Goal: Task Accomplishment & Management: Manage account settings

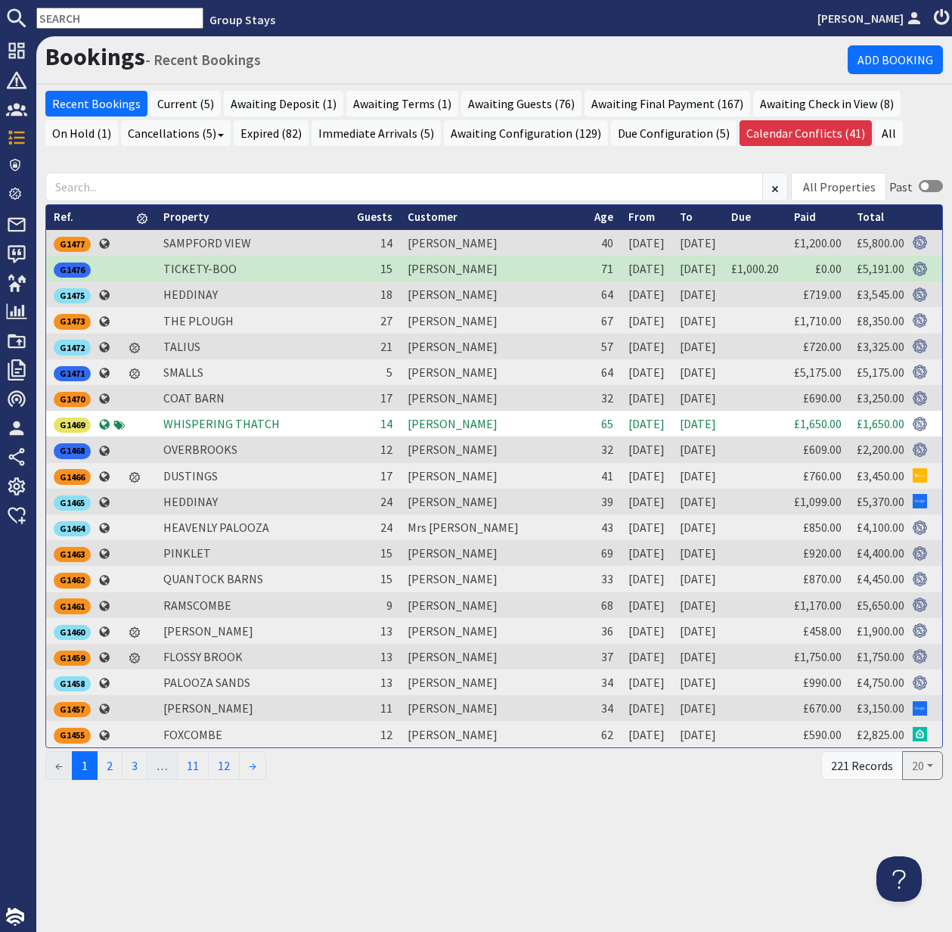
click at [78, 21] on input "text" at bounding box center [119, 18] width 167 height 21
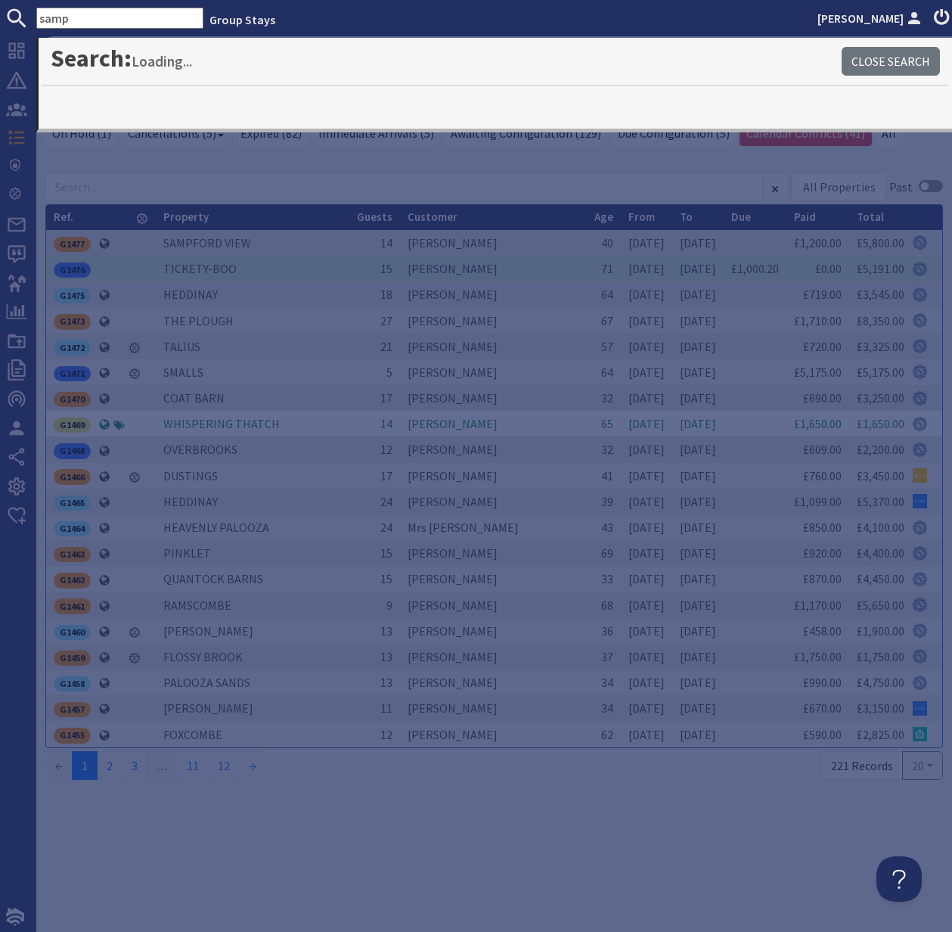
type input "samp"
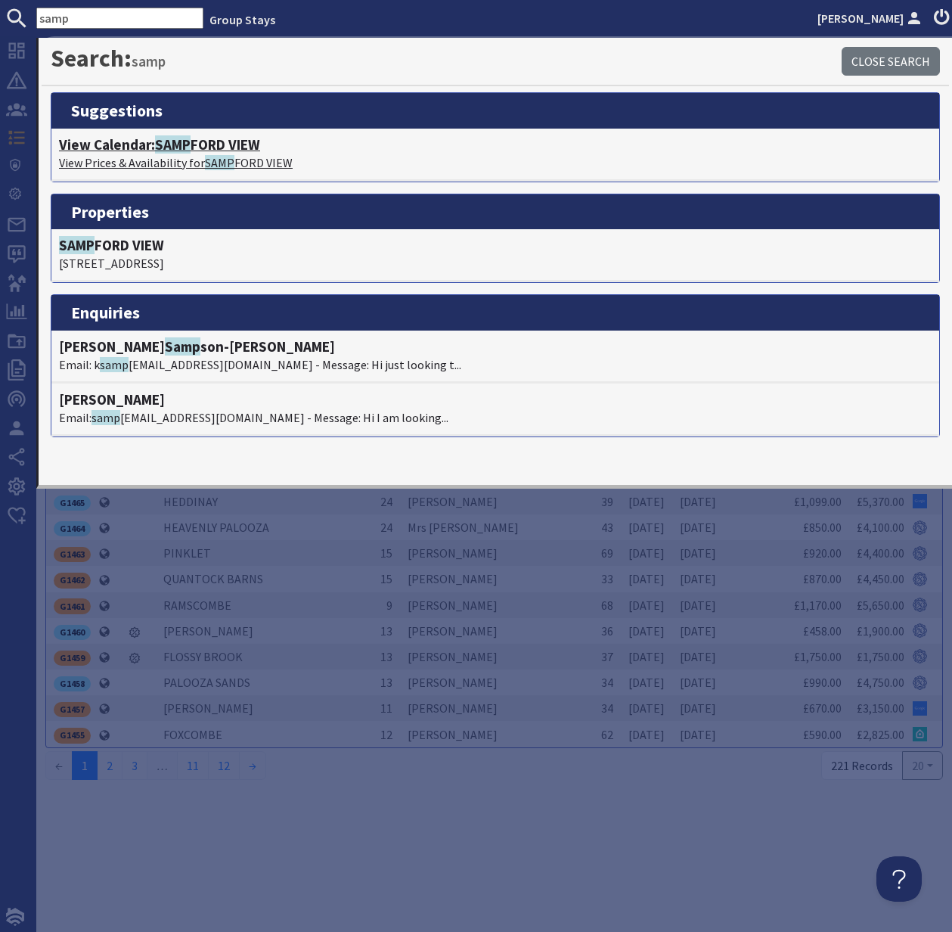
click at [154, 148] on h4 "View Calendar: SAMP FORD VIEW" at bounding box center [495, 144] width 873 height 17
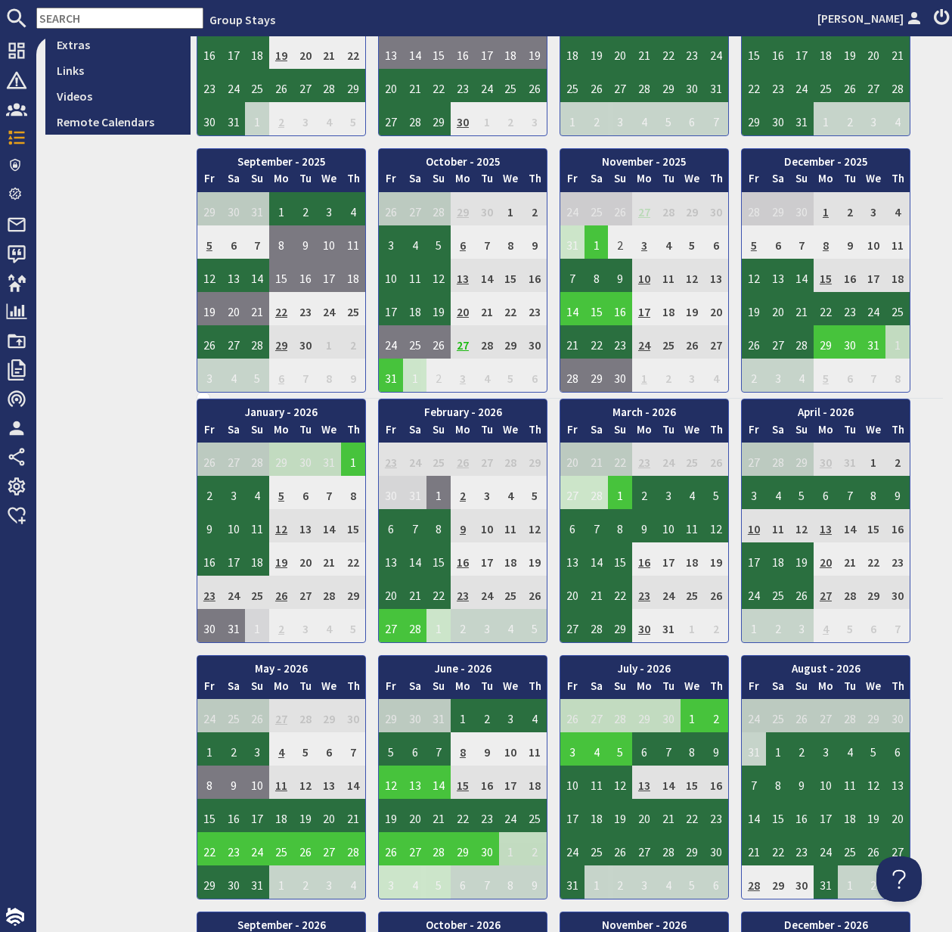
scroll to position [540, 0]
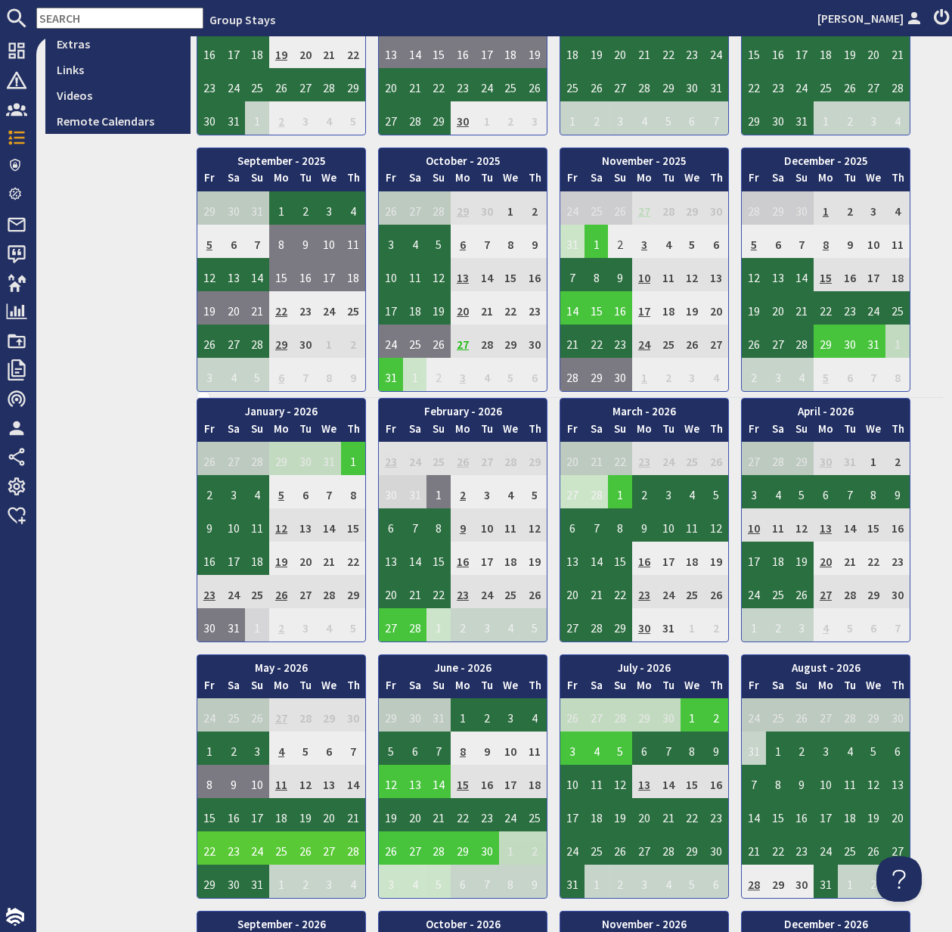
click at [207, 848] on td "22" at bounding box center [209, 847] width 24 height 33
click at [110, 765] on div "8.2 Exclusive View on Site View Edit Features Content Gallery Banners Ratings &…" at bounding box center [117, 455] width 145 height 1808
drag, startPoint x: 100, startPoint y: 826, endPoint x: 127, endPoint y: 826, distance: 27.2
click at [100, 826] on div "8.2 Exclusive View on Site View Edit Features Content Gallery Banners Ratings &…" at bounding box center [117, 455] width 145 height 1808
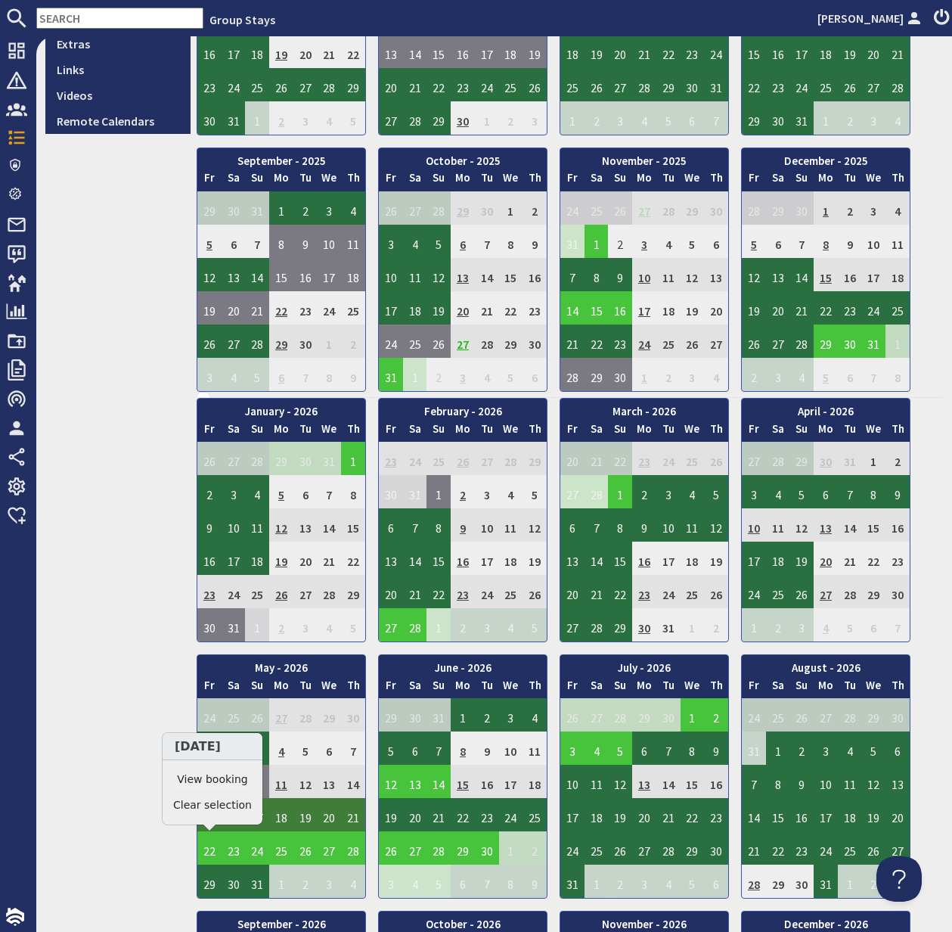
click at [280, 811] on td "18" at bounding box center [281, 814] width 24 height 33
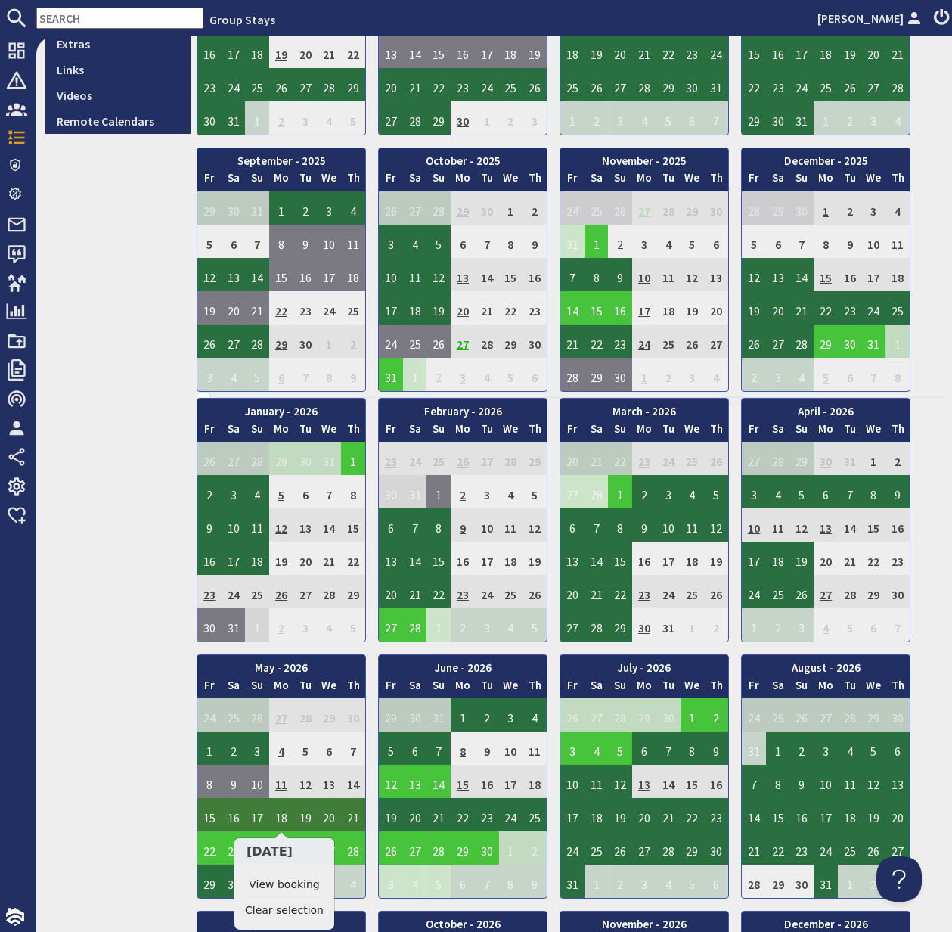
click at [212, 818] on td "15" at bounding box center [209, 814] width 24 height 33
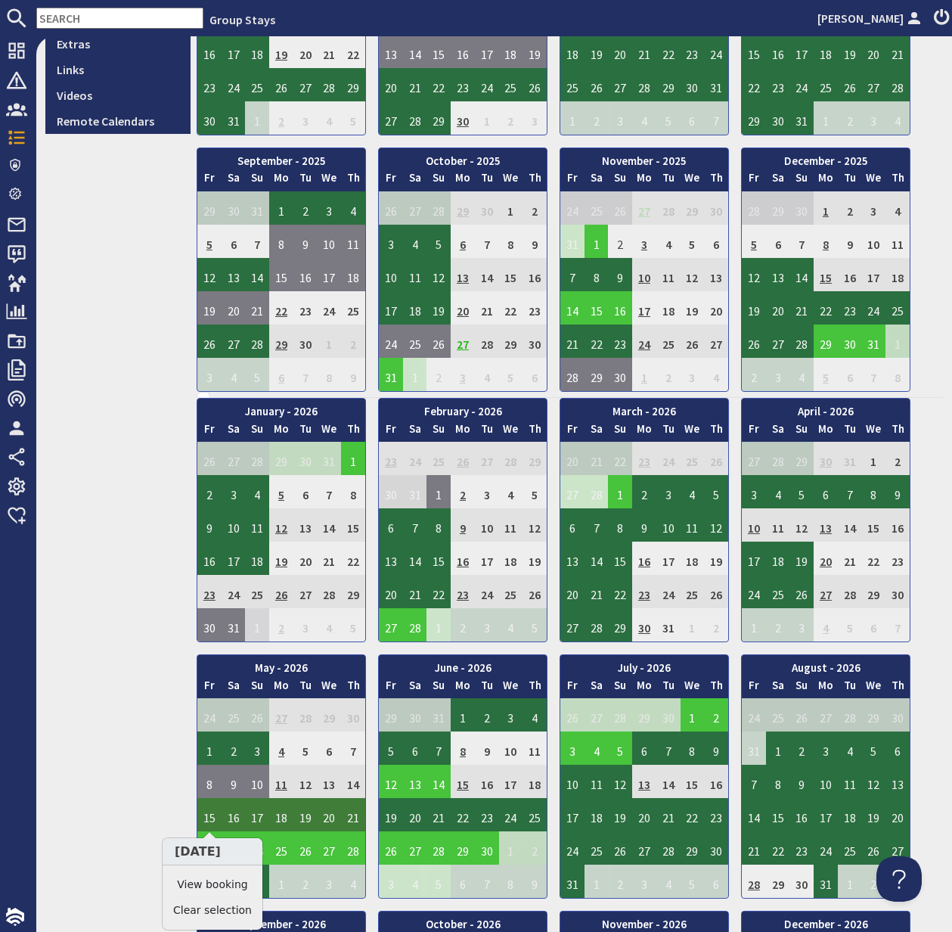
click at [152, 807] on div "8.2 Exclusive View on Site View Edit Features Content Gallery Banners Ratings &…" at bounding box center [117, 455] width 145 height 1808
click at [572, 526] on td "6" at bounding box center [572, 524] width 24 height 33
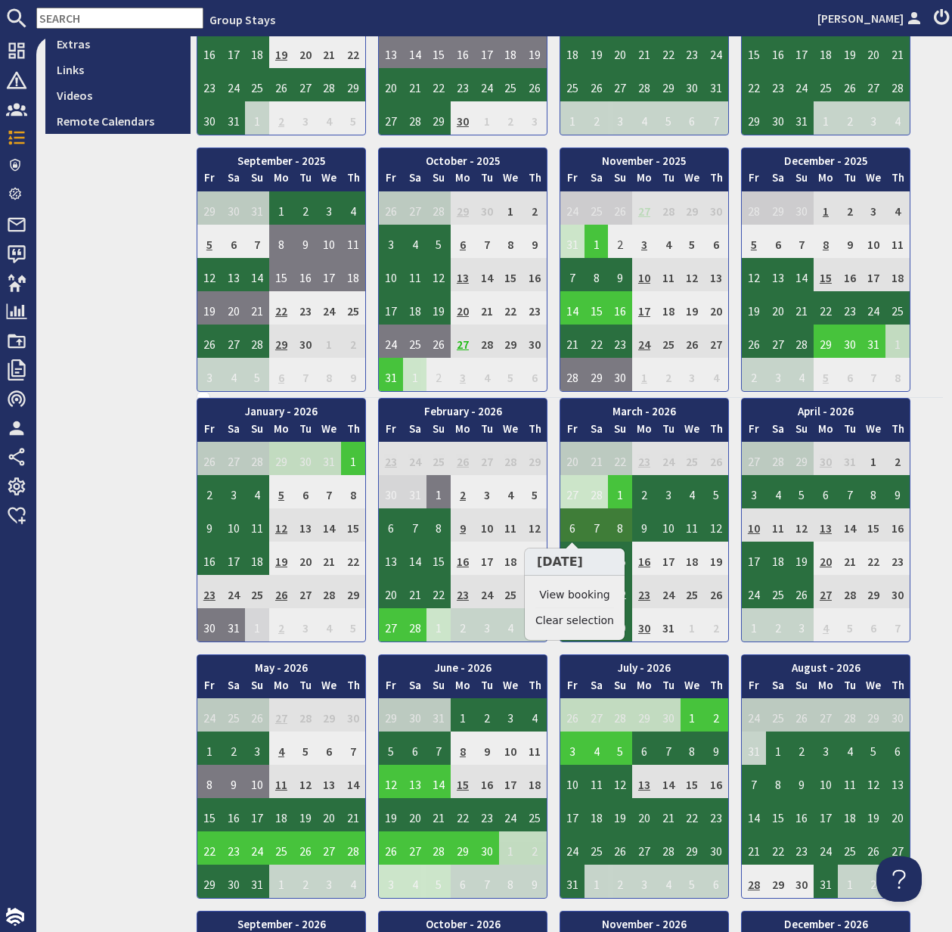
click at [589, 591] on link "View booking" at bounding box center [574, 595] width 79 height 16
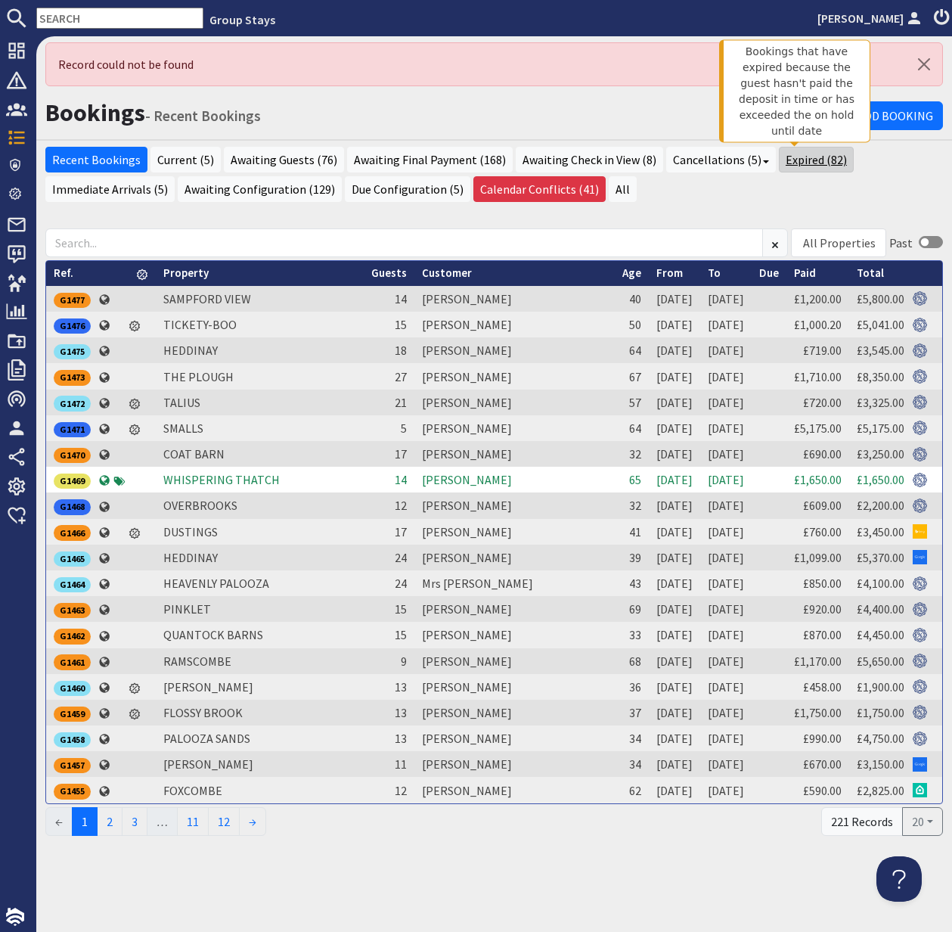
click at [783, 157] on link "Expired (82)" at bounding box center [816, 160] width 75 height 26
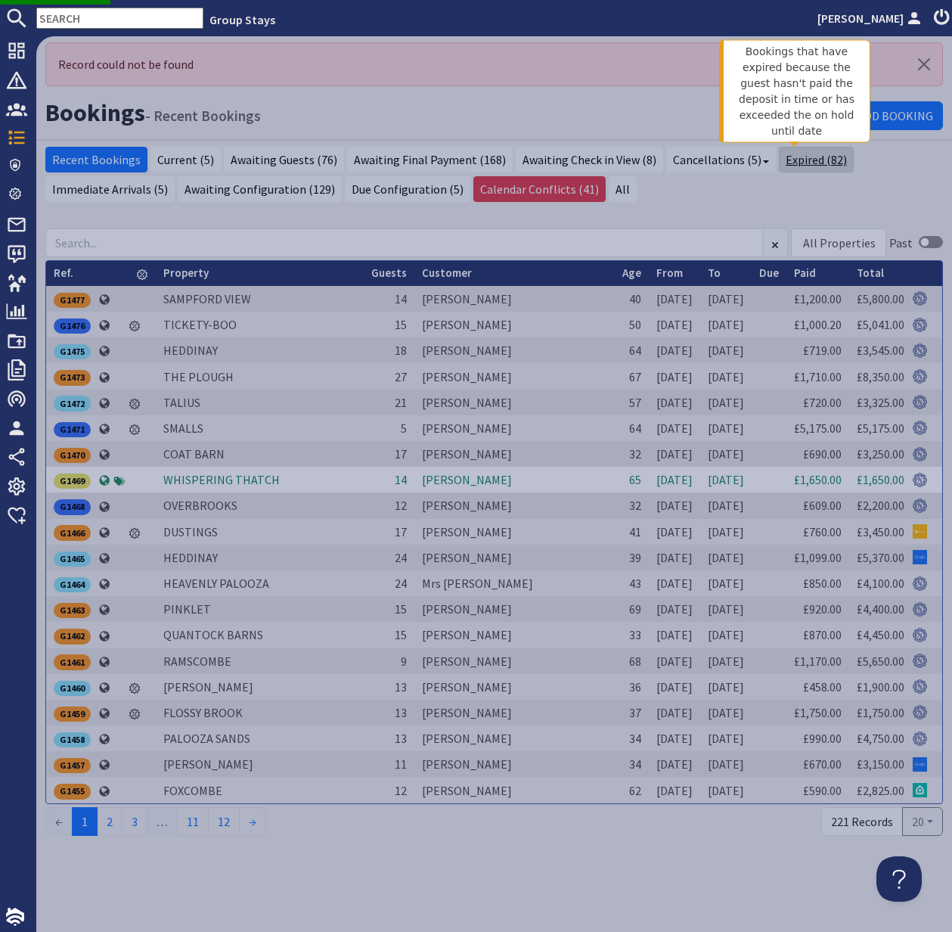
click at [792, 161] on link "Expired (82)" at bounding box center [816, 160] width 75 height 26
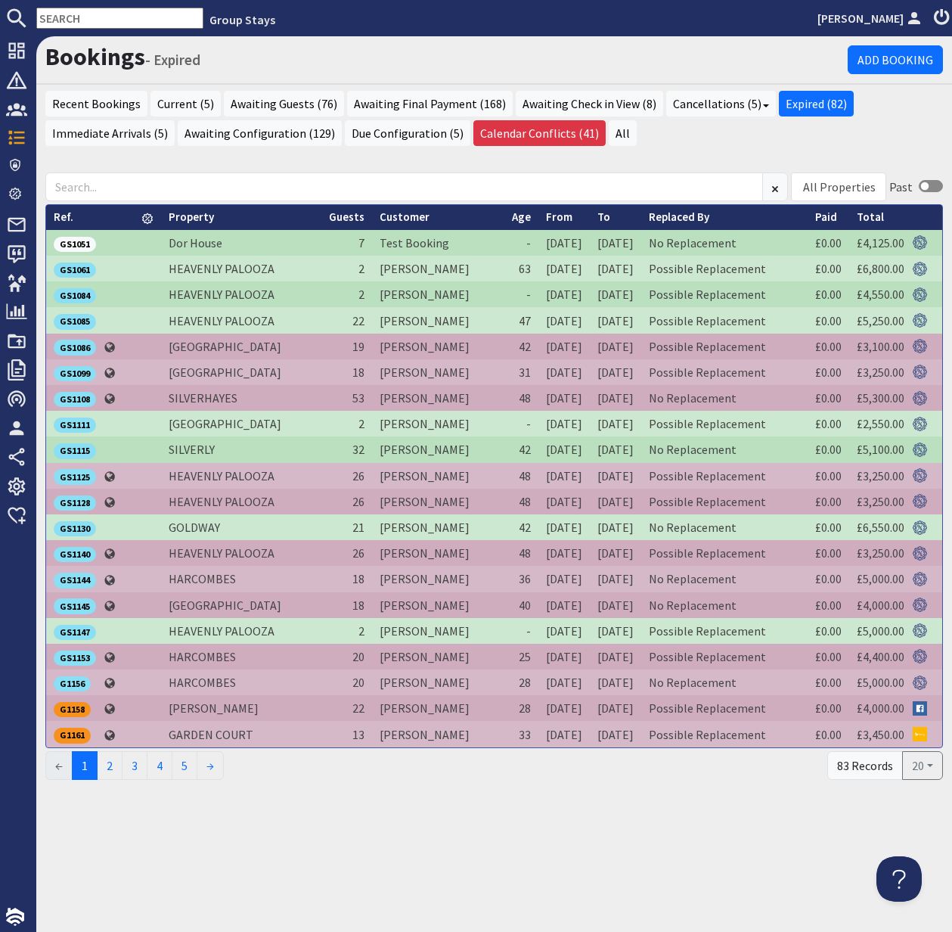
click at [62, 218] on link "Ref." at bounding box center [64, 216] width 20 height 14
click at [63, 219] on link "Ref." at bounding box center [67, 216] width 26 height 14
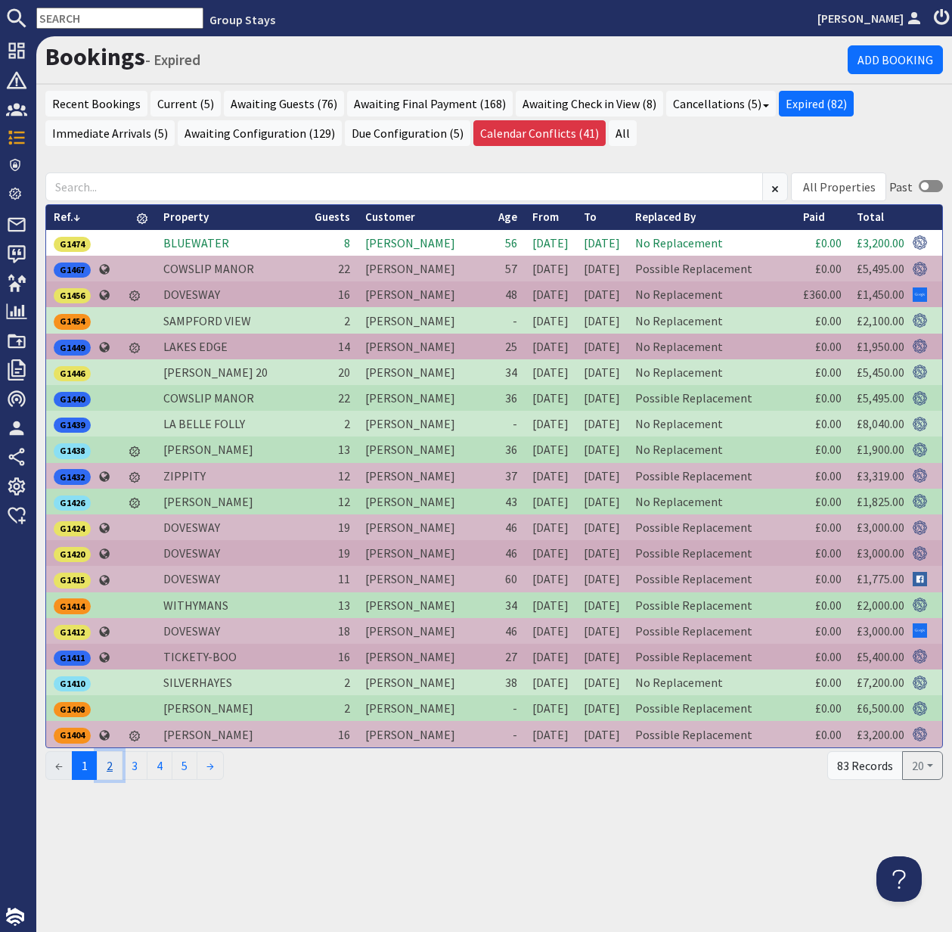
click at [111, 763] on link "2" at bounding box center [110, 765] width 26 height 29
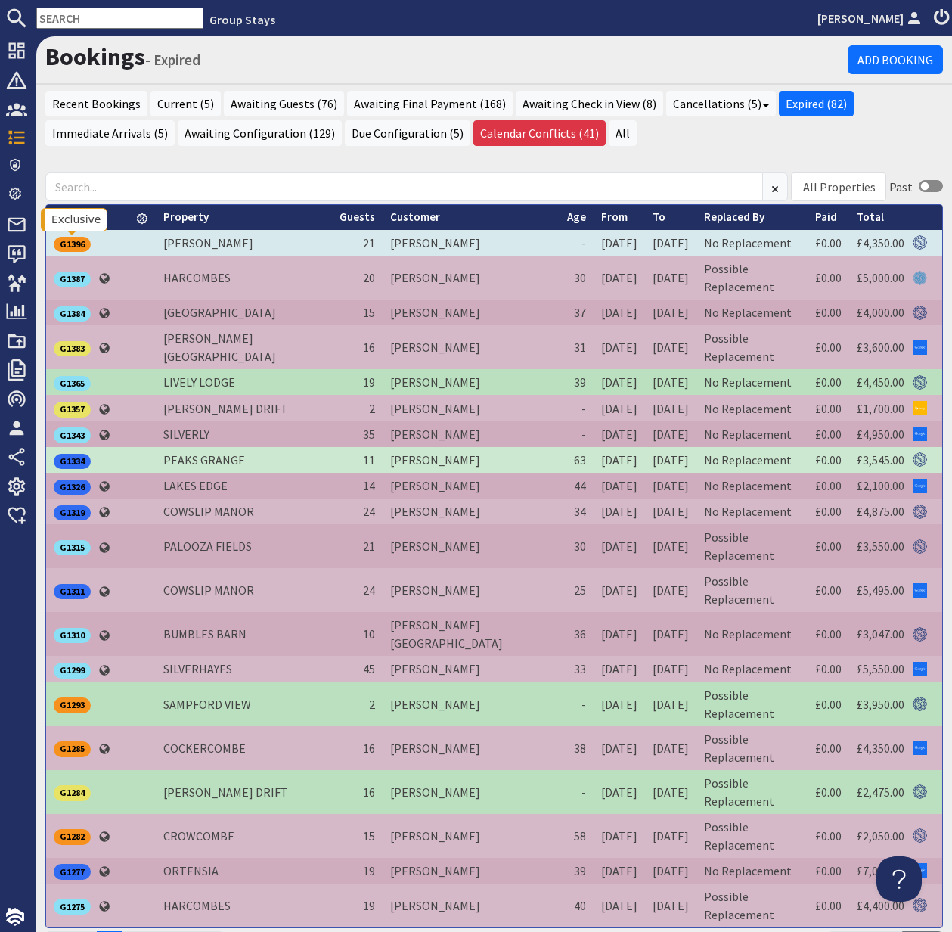
click at [76, 243] on div "G1396" at bounding box center [72, 244] width 37 height 15
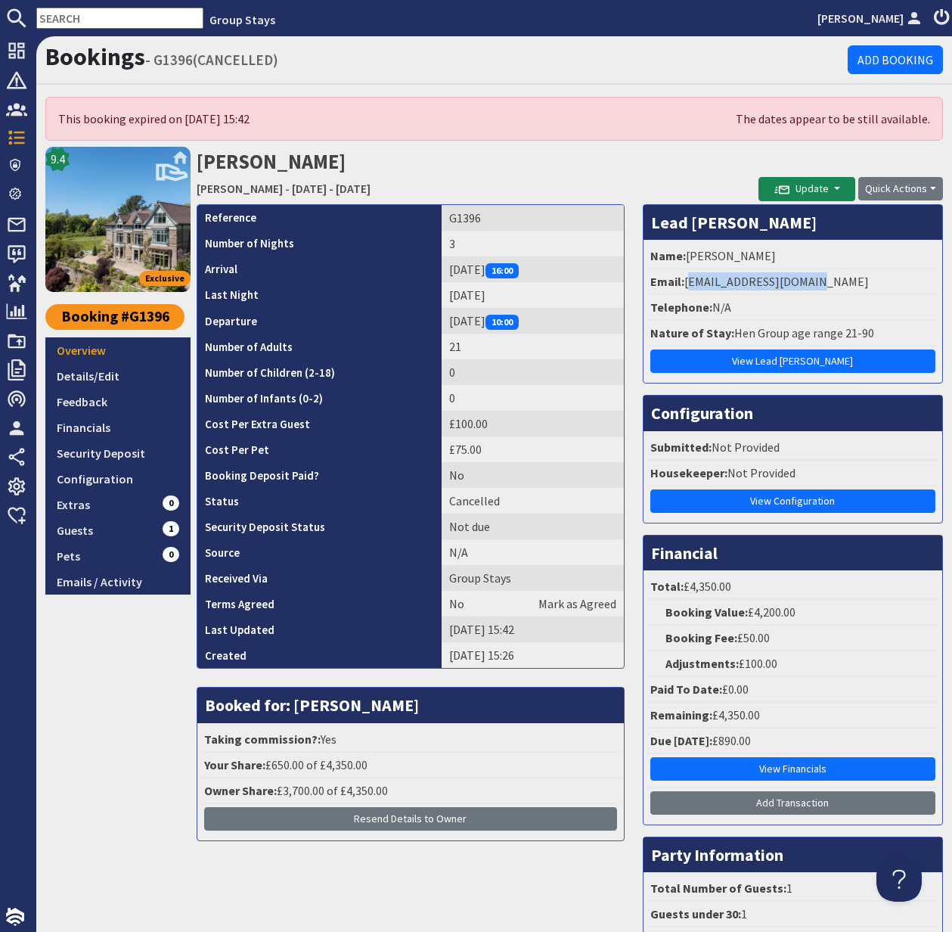
drag, startPoint x: 687, startPoint y: 283, endPoint x: 823, endPoint y: 281, distance: 136.1
click at [823, 281] on li "Email: elladavis10@gmail.com" at bounding box center [792, 282] width 291 height 26
copy li "[EMAIL_ADDRESS][DOMAIN_NAME]"
click at [27, 141] on span "Bookings" at bounding box center [60, 138] width 67 height 24
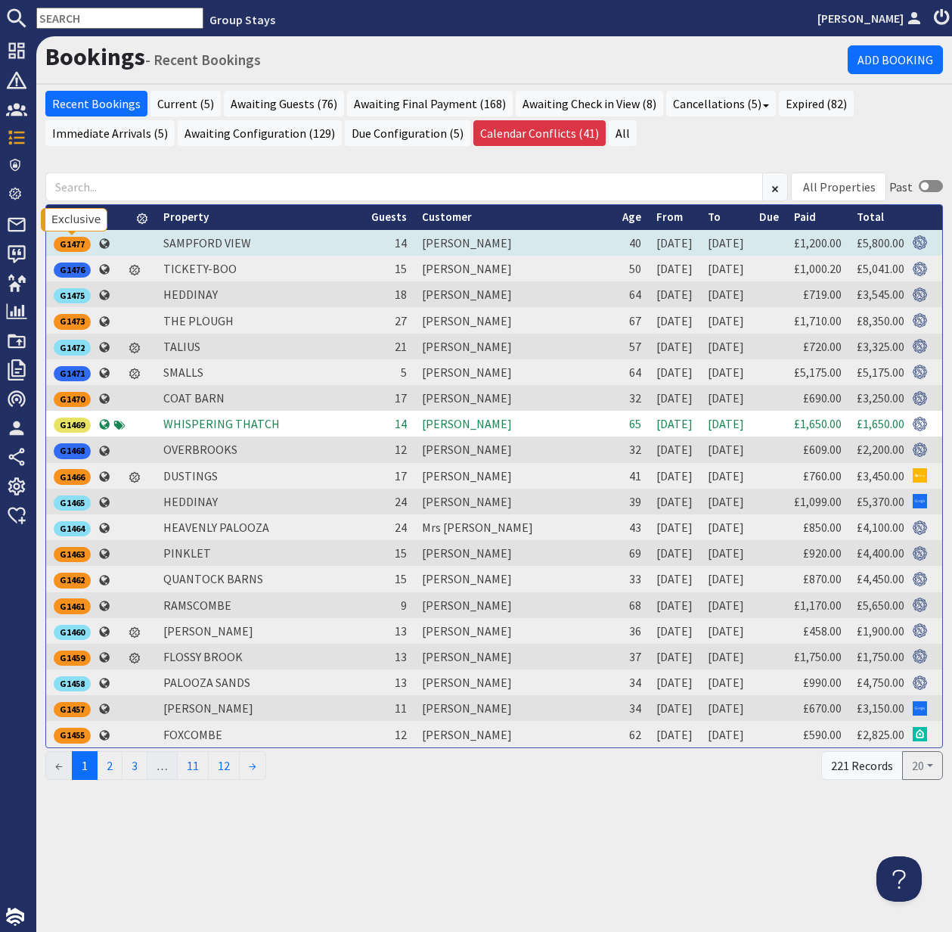
click at [72, 245] on div "G1477" at bounding box center [72, 244] width 37 height 15
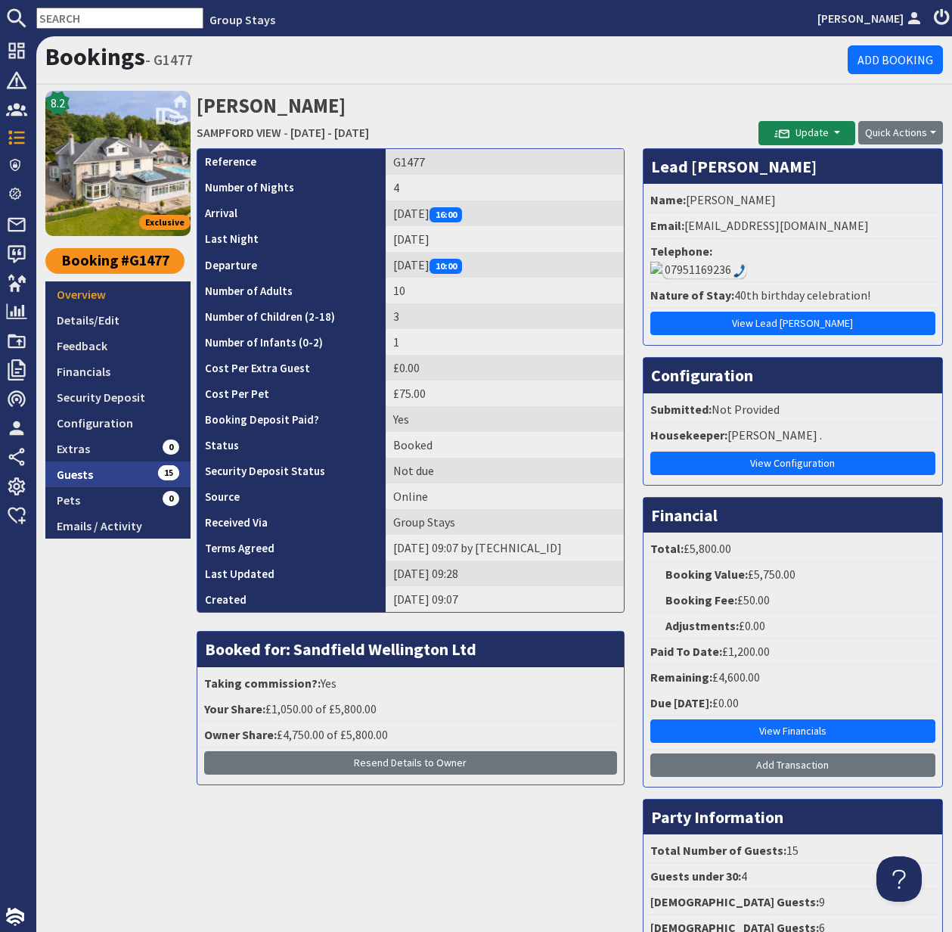
click at [78, 475] on link "Guests 15" at bounding box center [117, 474] width 145 height 26
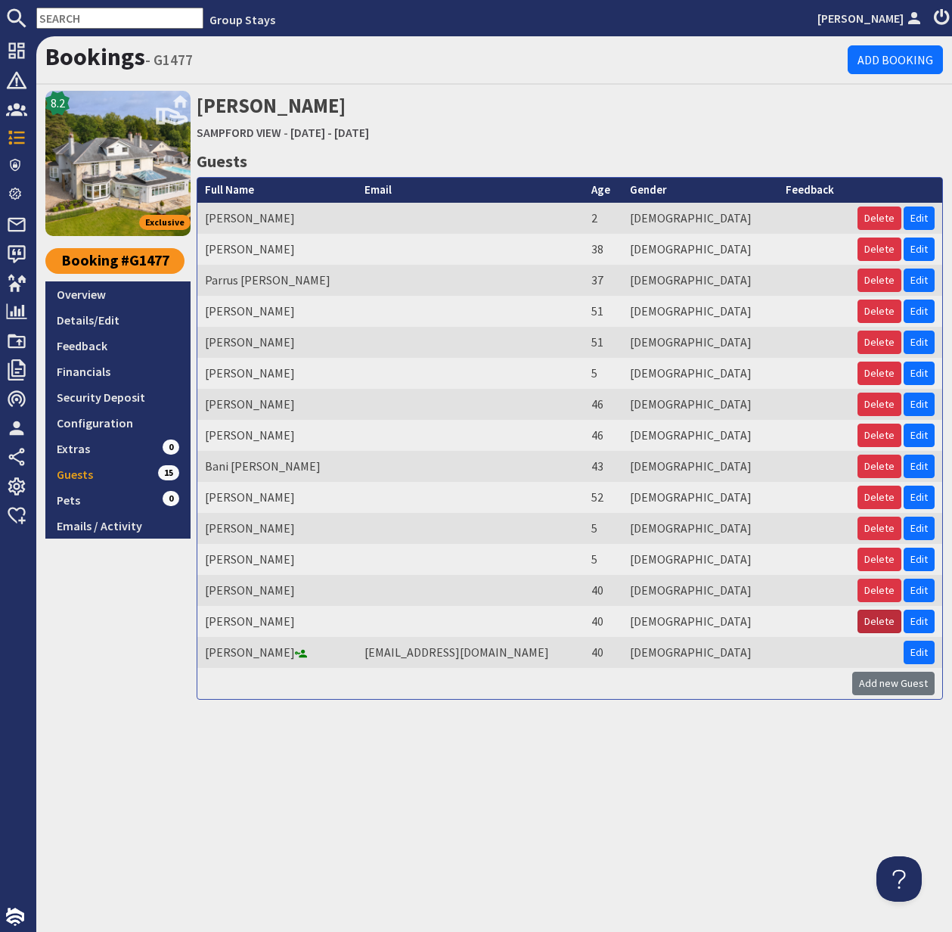
click at [881, 619] on button "Delete" at bounding box center [880, 620] width 44 height 23
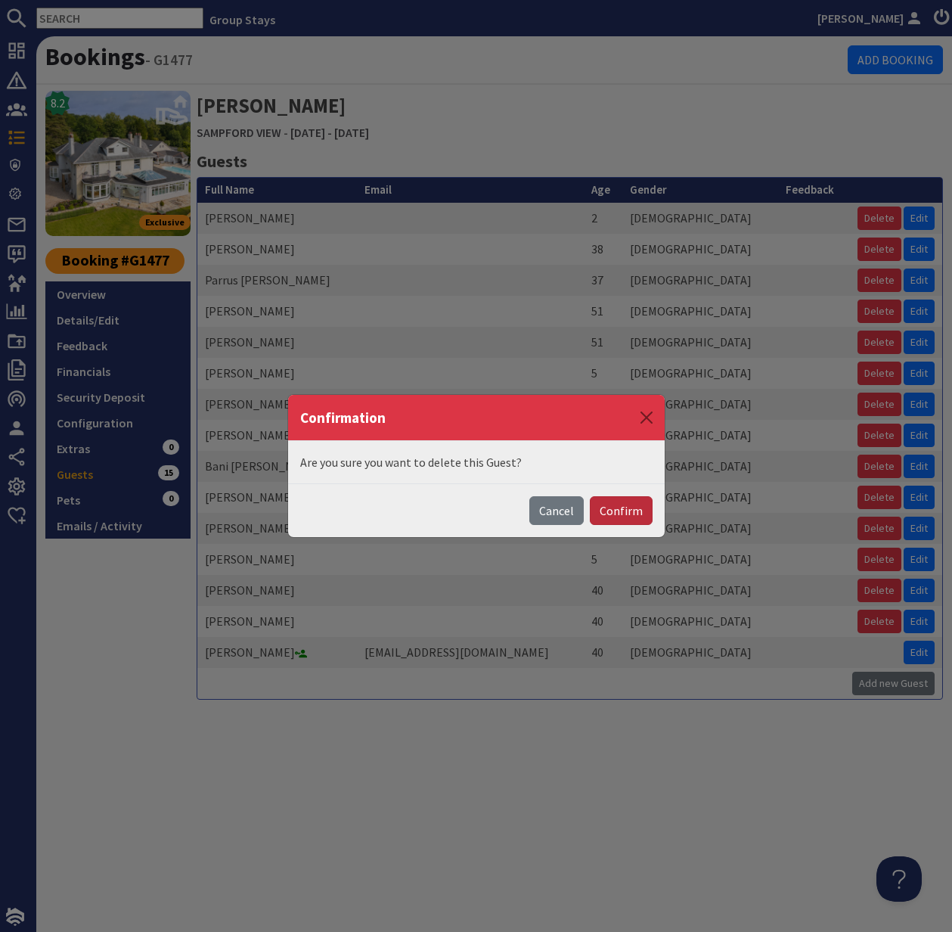
click at [629, 517] on button "Confirm" at bounding box center [621, 510] width 63 height 29
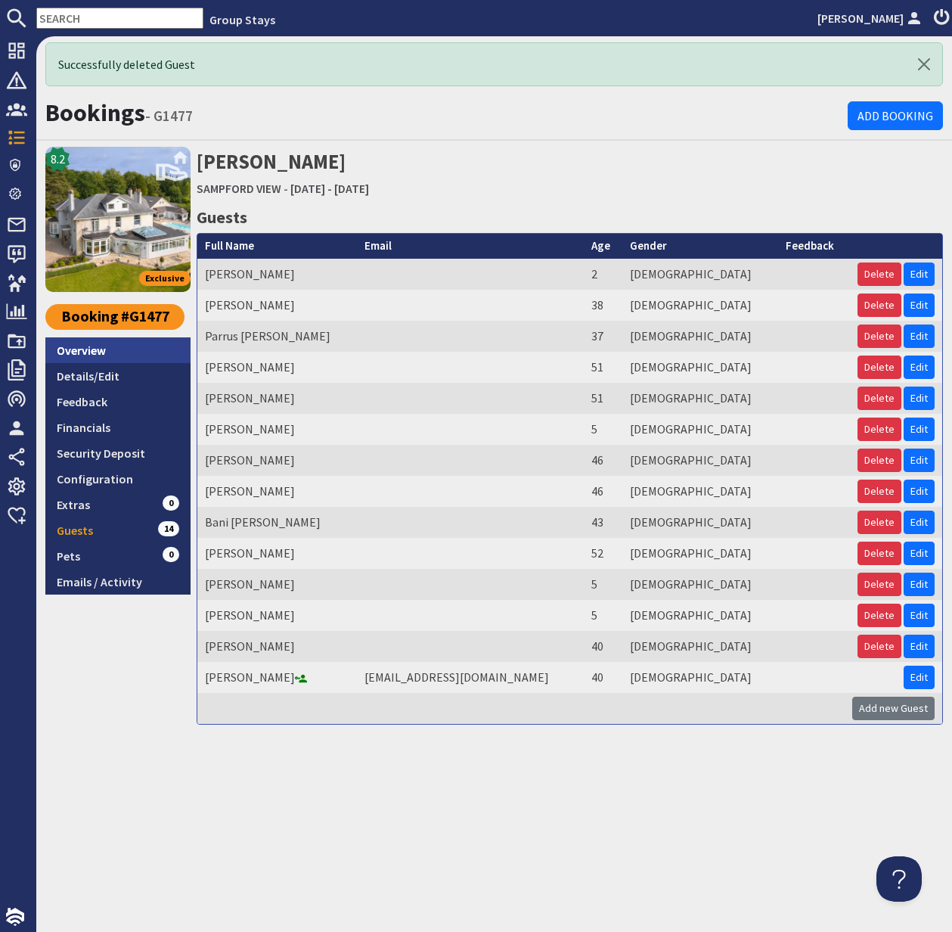
click at [86, 350] on link "Overview" at bounding box center [117, 350] width 145 height 26
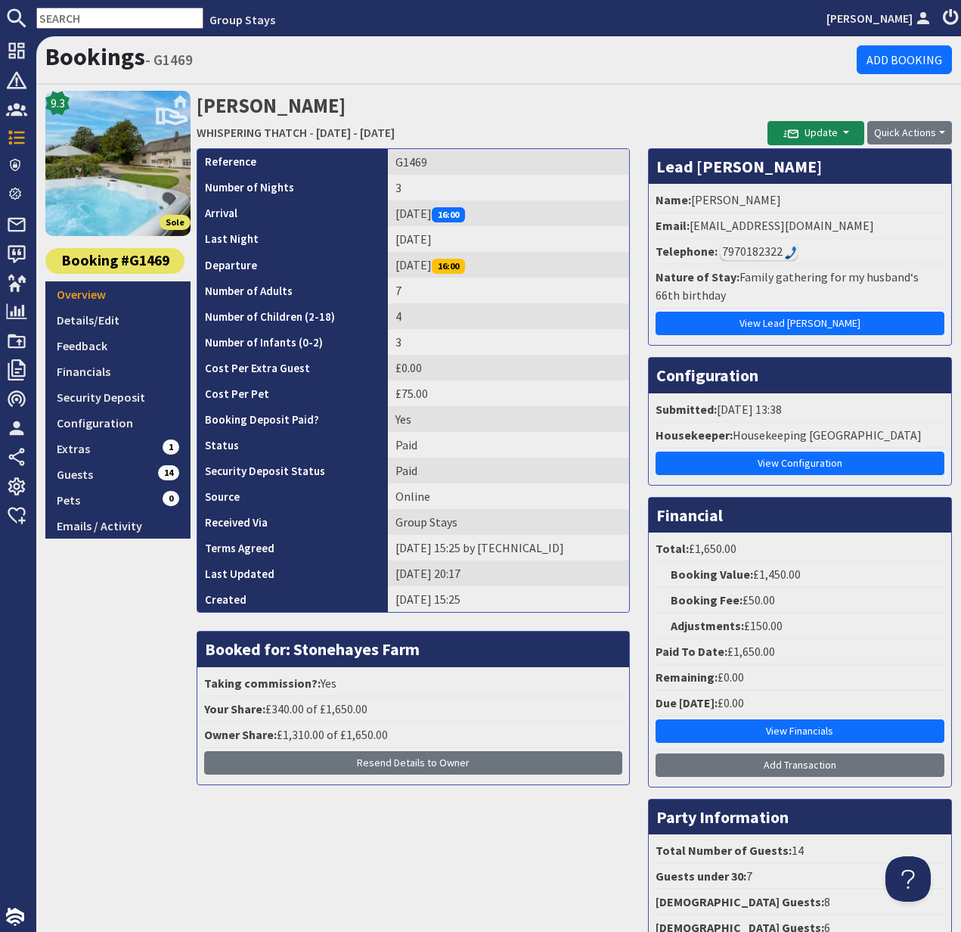
drag, startPoint x: 132, startPoint y: 12, endPoint x: 121, endPoint y: 11, distance: 11.4
click at [131, 12] on input "text" at bounding box center [119, 18] width 167 height 21
paste input "[EMAIL_ADDRESS][DOMAIN_NAME]"
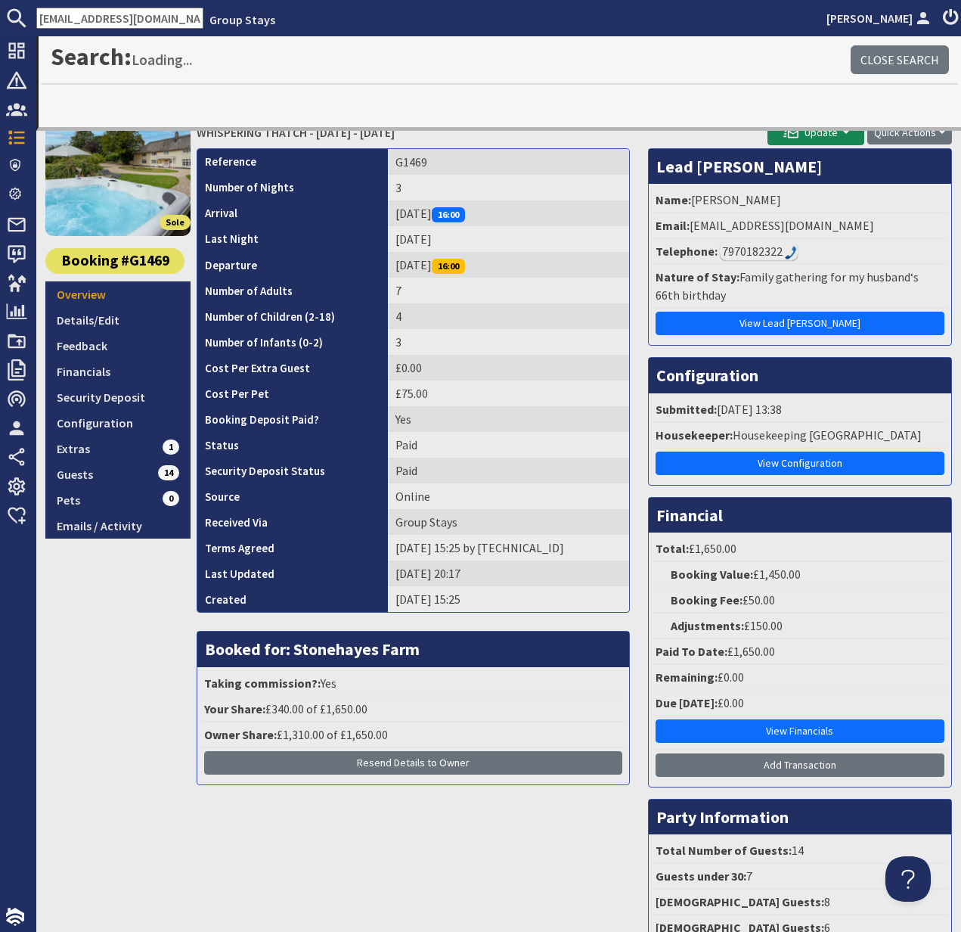
scroll to position [0, 25]
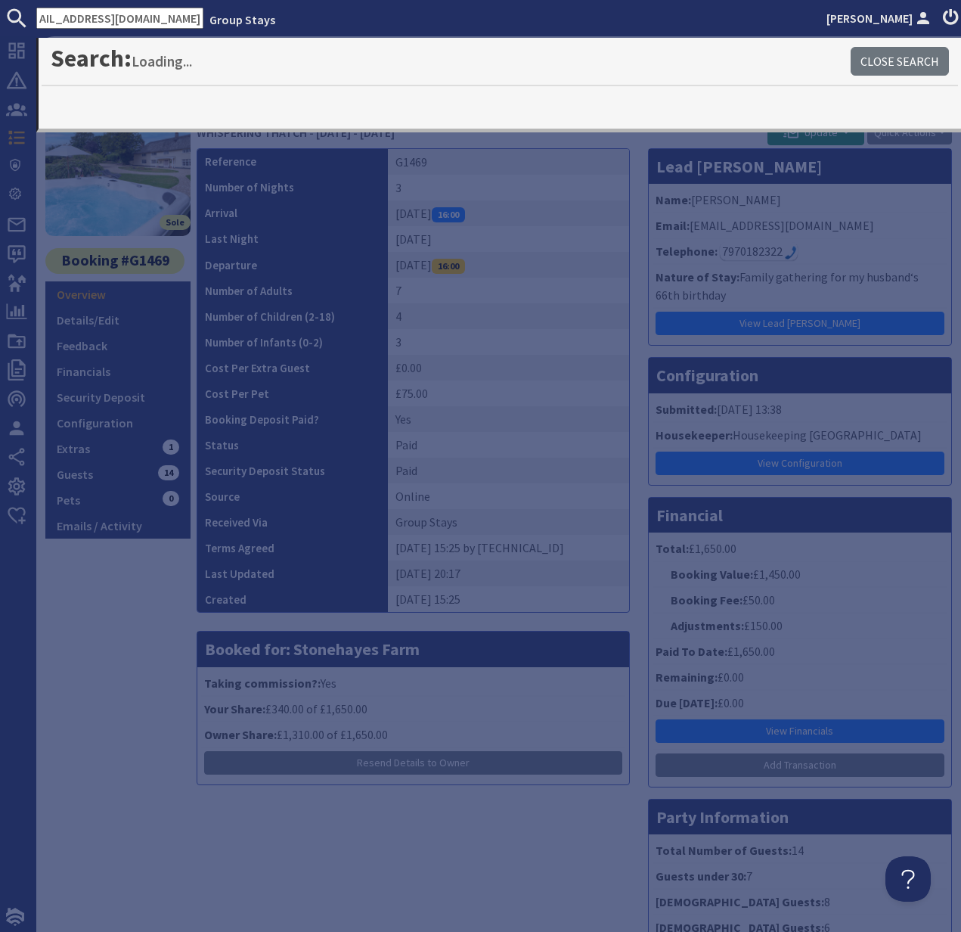
type input "[EMAIL_ADDRESS][DOMAIN_NAME]"
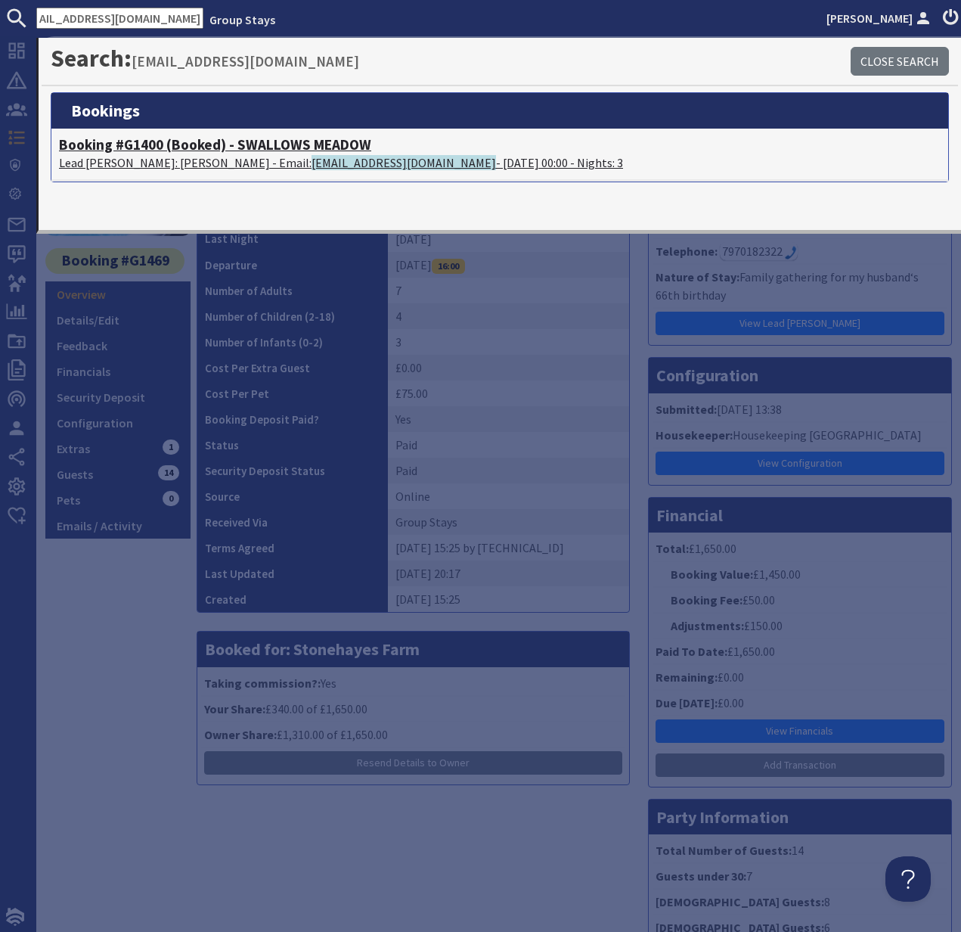
click at [128, 143] on h4 "Booking #G1400 (Booked) - SWALLOWS MEADOW" at bounding box center [500, 144] width 882 height 17
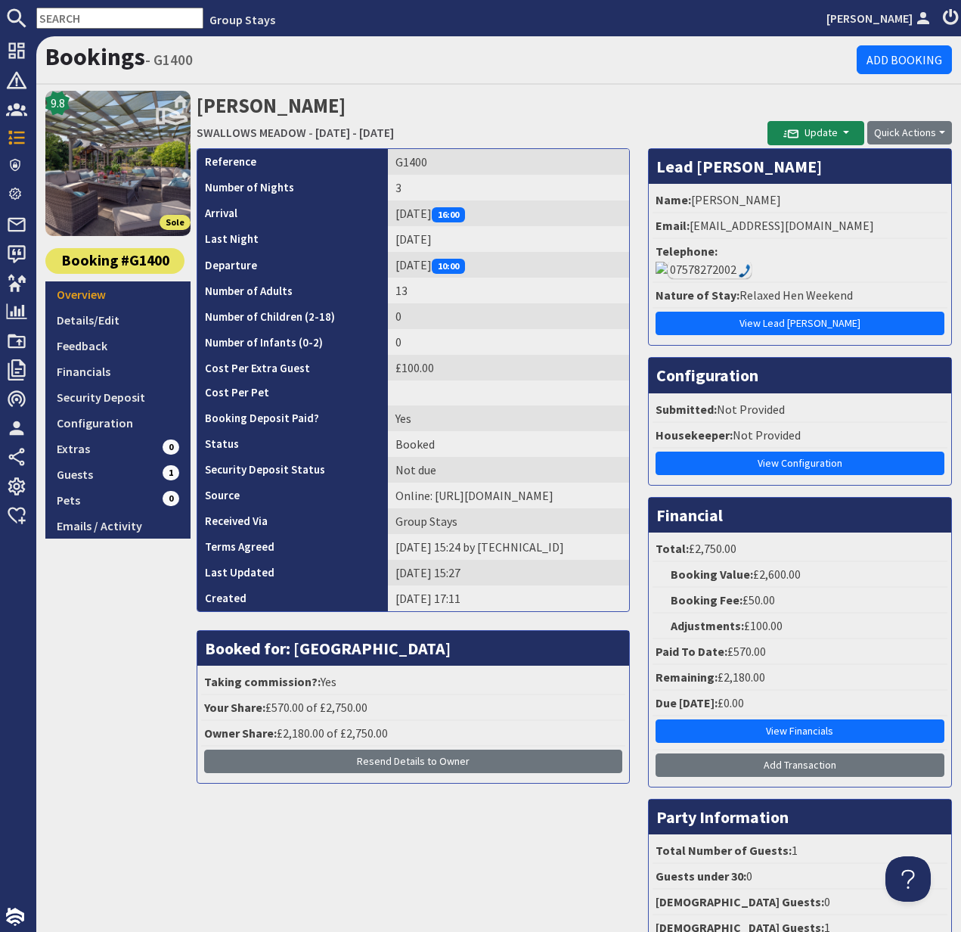
click at [60, 19] on input "text" at bounding box center [119, 18] width 167 height 21
click at [60, 20] on input "text" at bounding box center [119, 18] width 167 height 21
paste input "[EMAIL_ADDRESS][DOMAIN_NAME]"
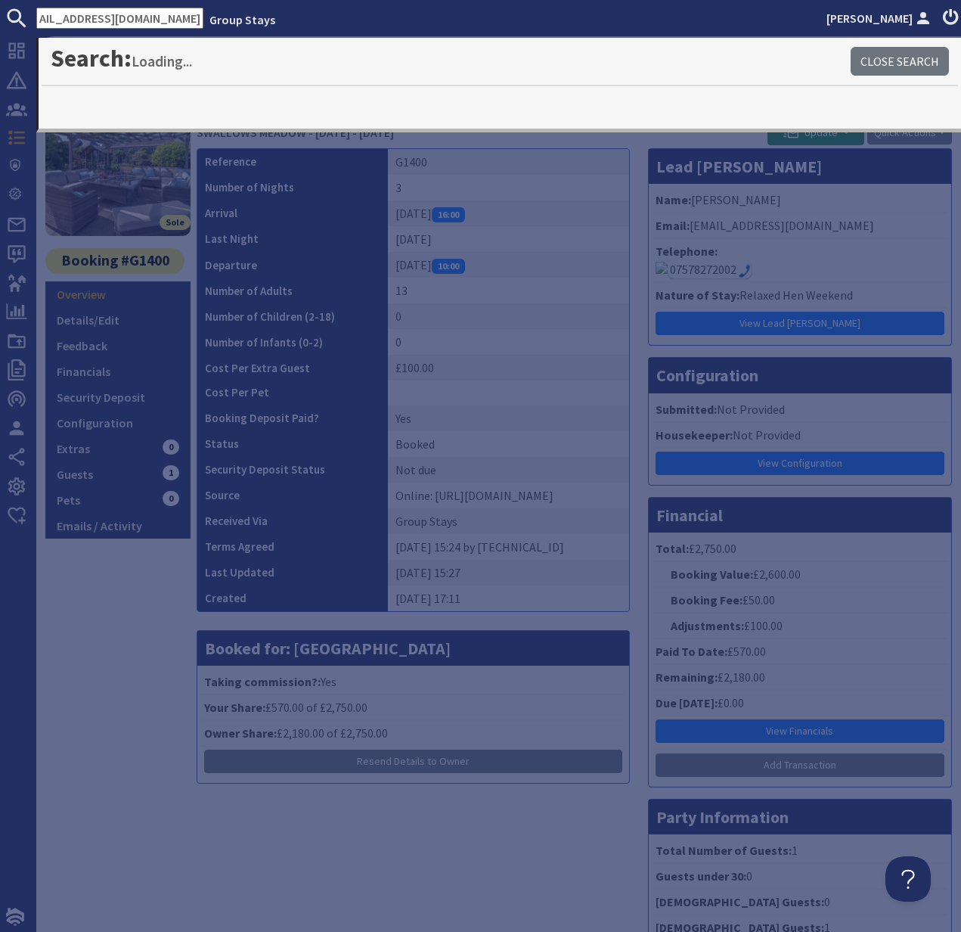
type input "[EMAIL_ADDRESS][DOMAIN_NAME]"
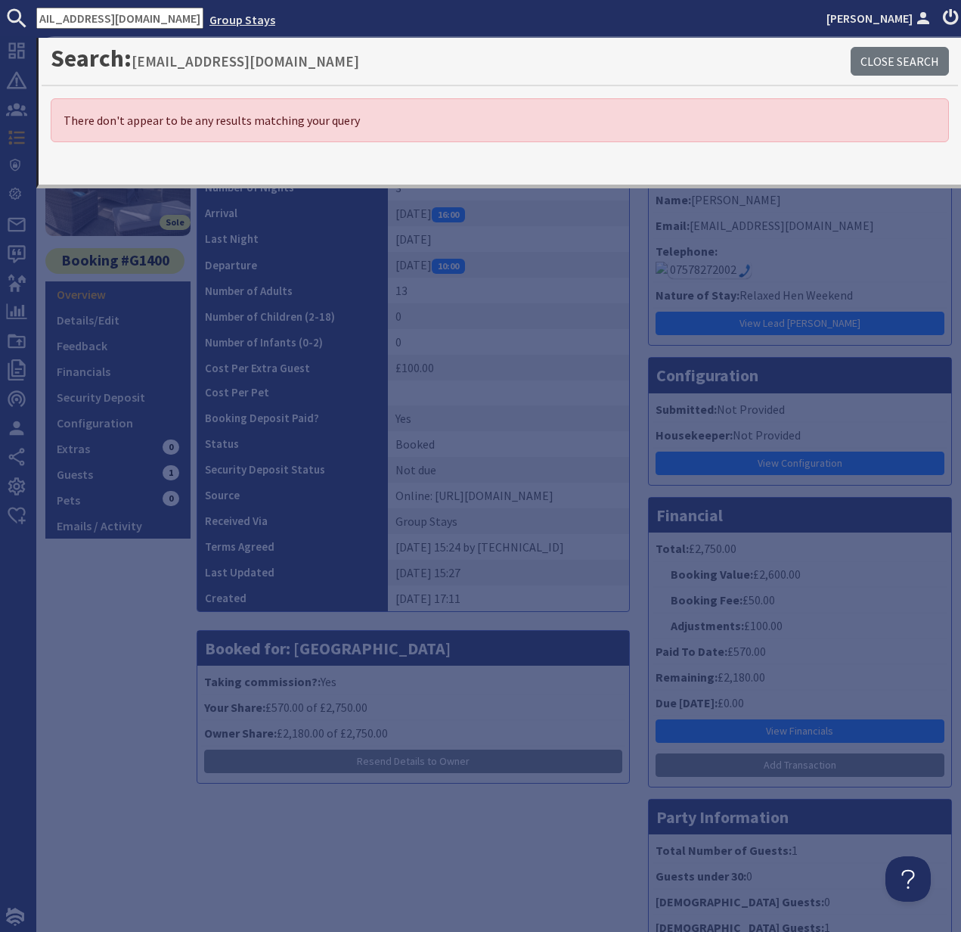
drag, startPoint x: 38, startPoint y: 15, endPoint x: 213, endPoint y: 21, distance: 175.5
click at [213, 21] on ul "[EMAIL_ADDRESS][DOMAIN_NAME] Group Stays [PERSON_NAME]" at bounding box center [480, 18] width 961 height 21
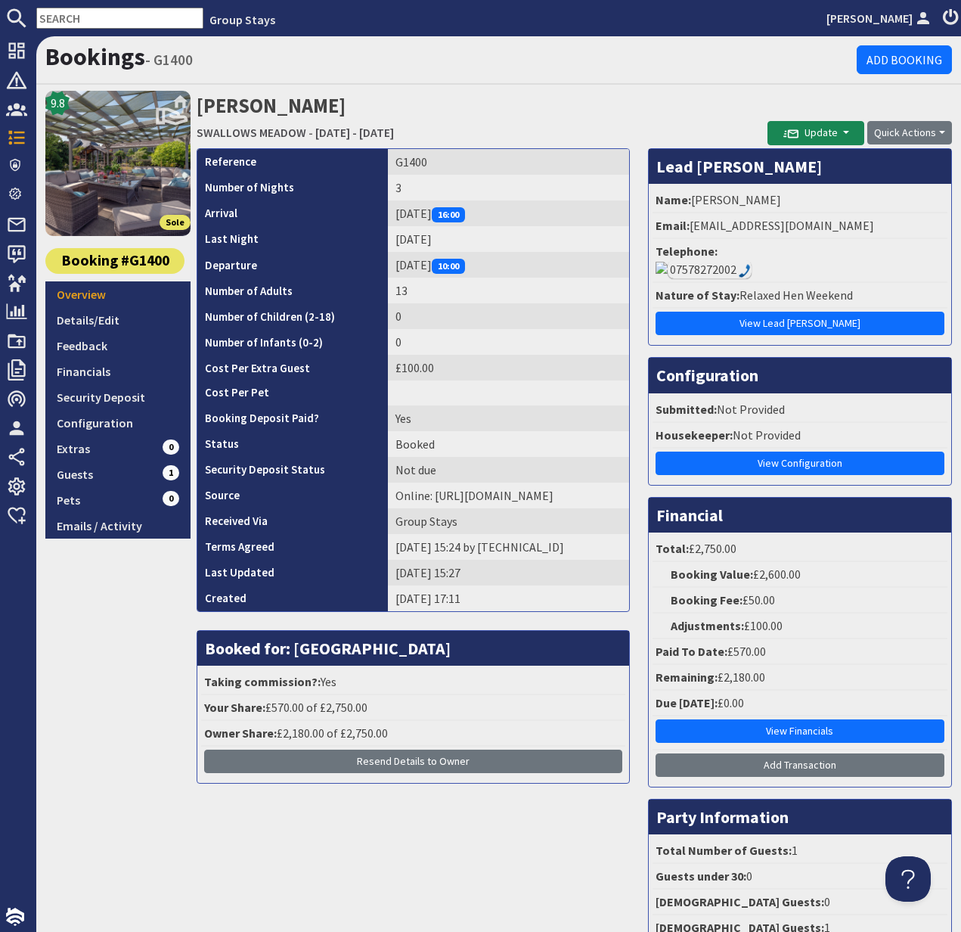
click at [52, 16] on input "text" at bounding box center [119, 18] width 167 height 21
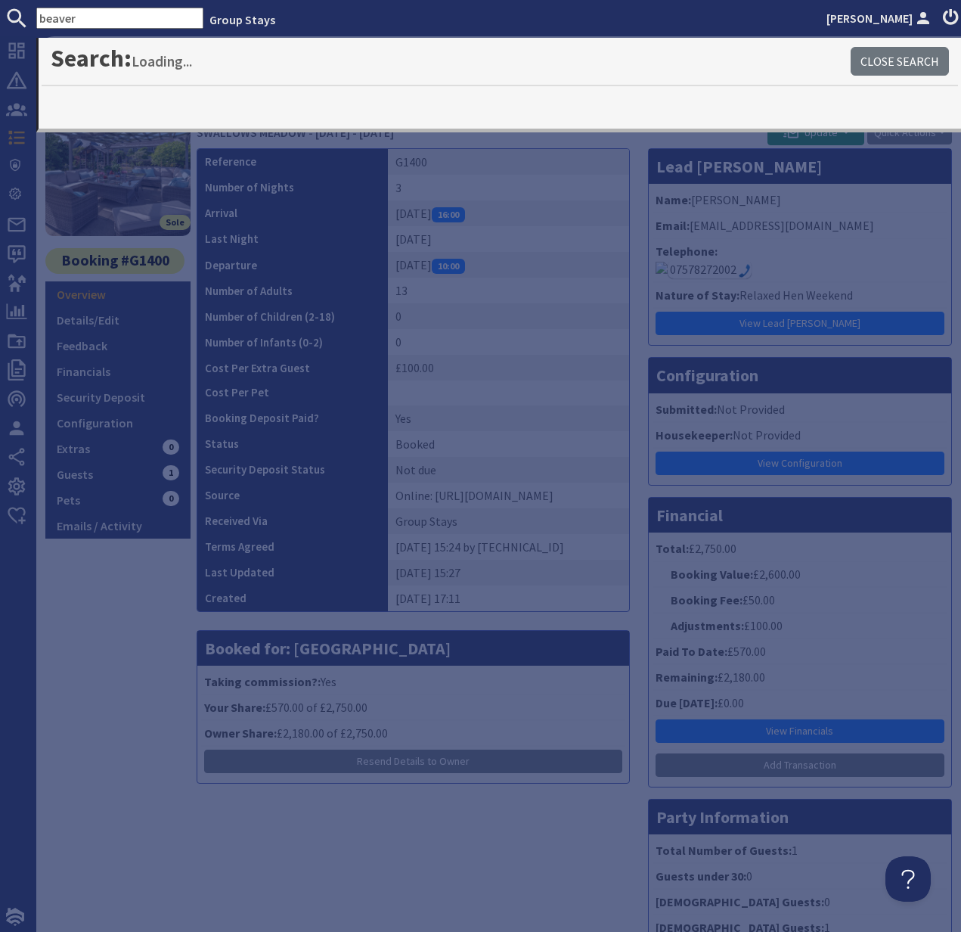
type input "beaver"
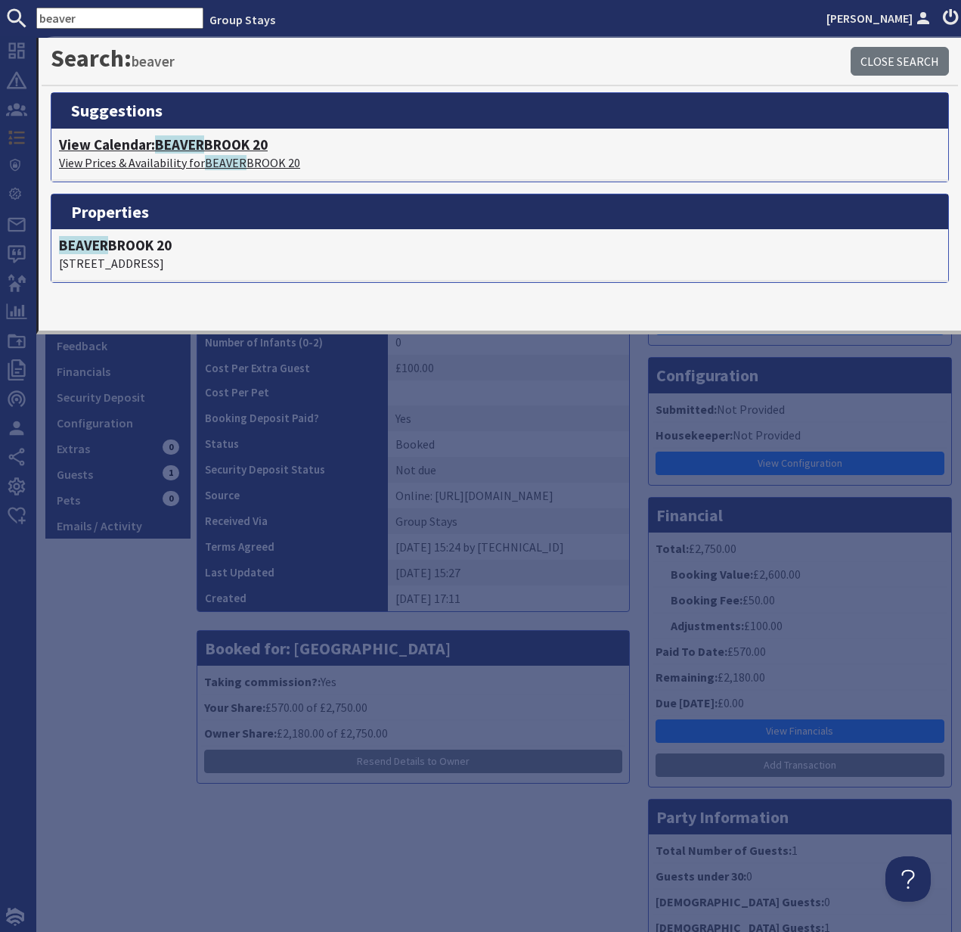
click at [137, 150] on h4 "View Calendar: [GEOGRAPHIC_DATA] 20" at bounding box center [500, 144] width 882 height 17
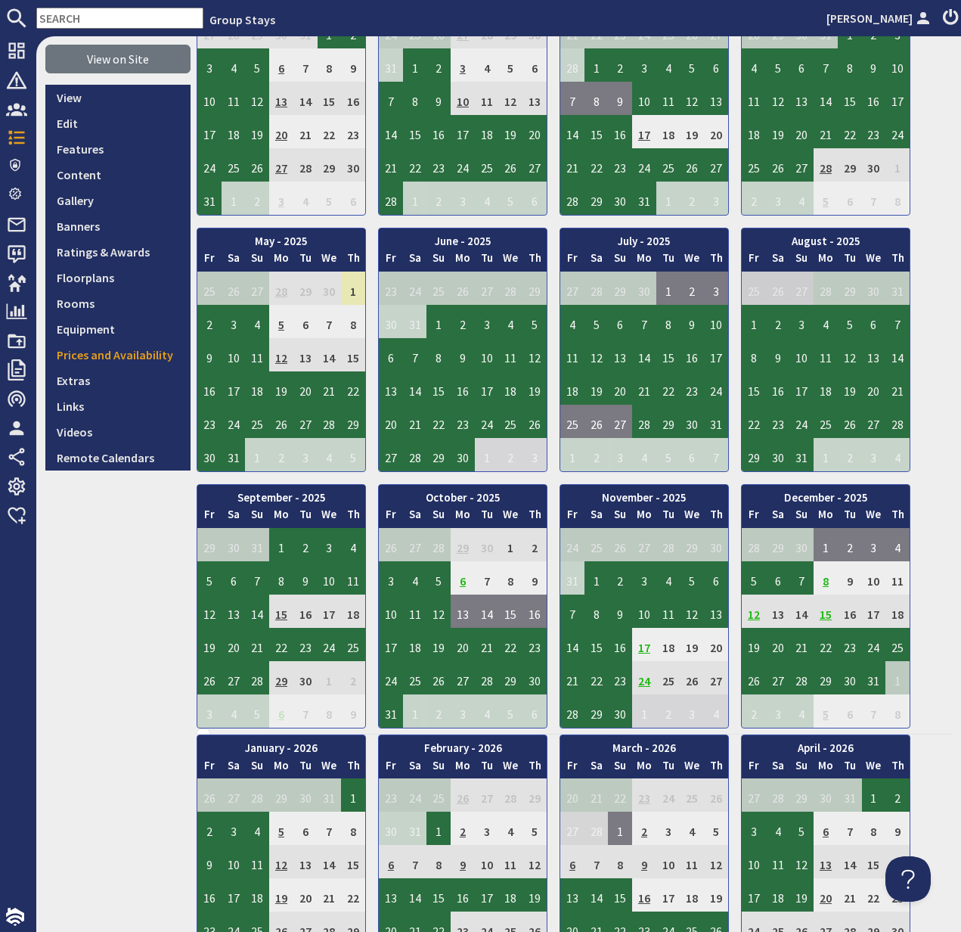
scroll to position [301, 0]
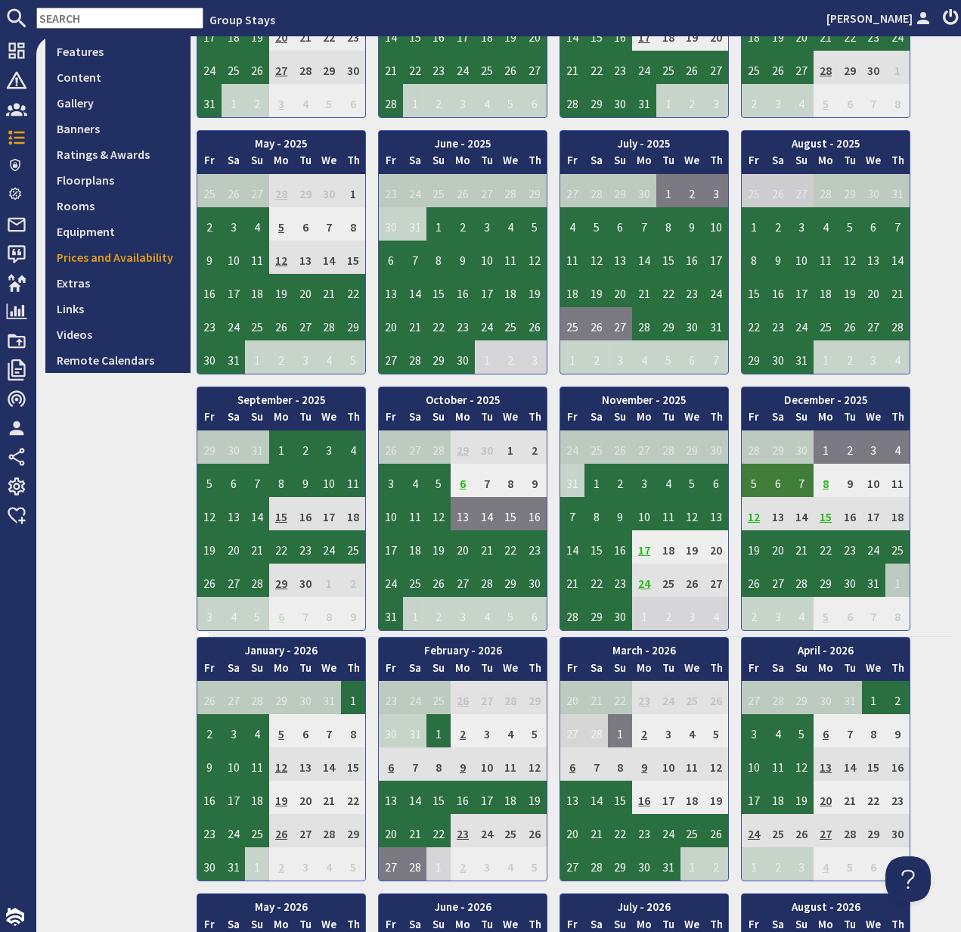
click at [758, 480] on td "5" at bounding box center [754, 480] width 24 height 33
click at [766, 550] on link "View booking" at bounding box center [757, 550] width 79 height 16
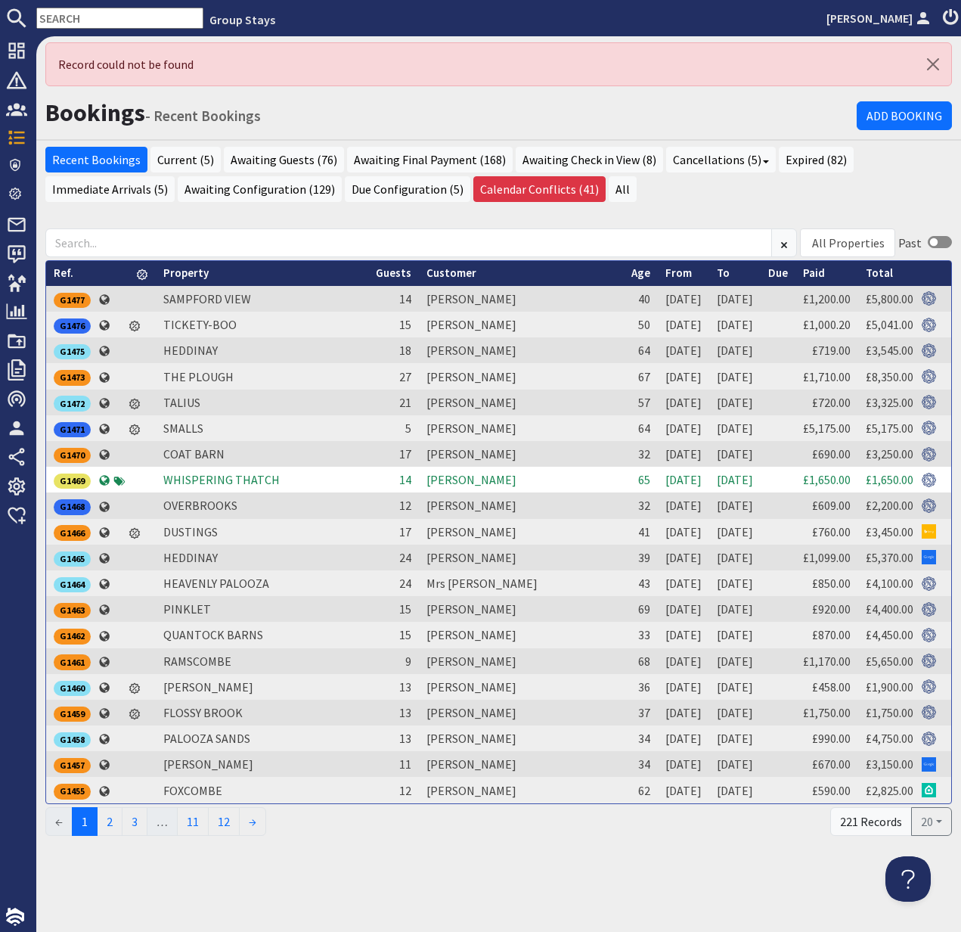
click at [66, 13] on input "text" at bounding box center [119, 18] width 167 height 21
paste input "[EMAIL_ADDRESS][DOMAIN_NAME]"
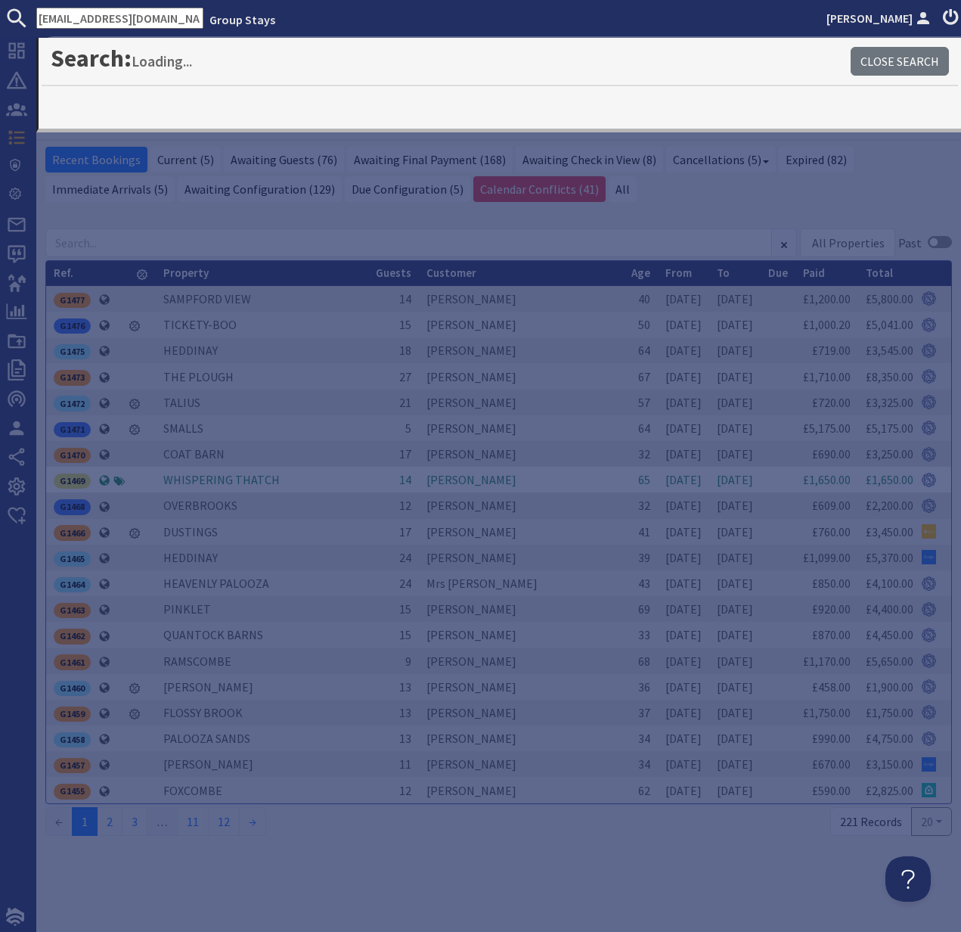
type input "[EMAIL_ADDRESS][DOMAIN_NAME]"
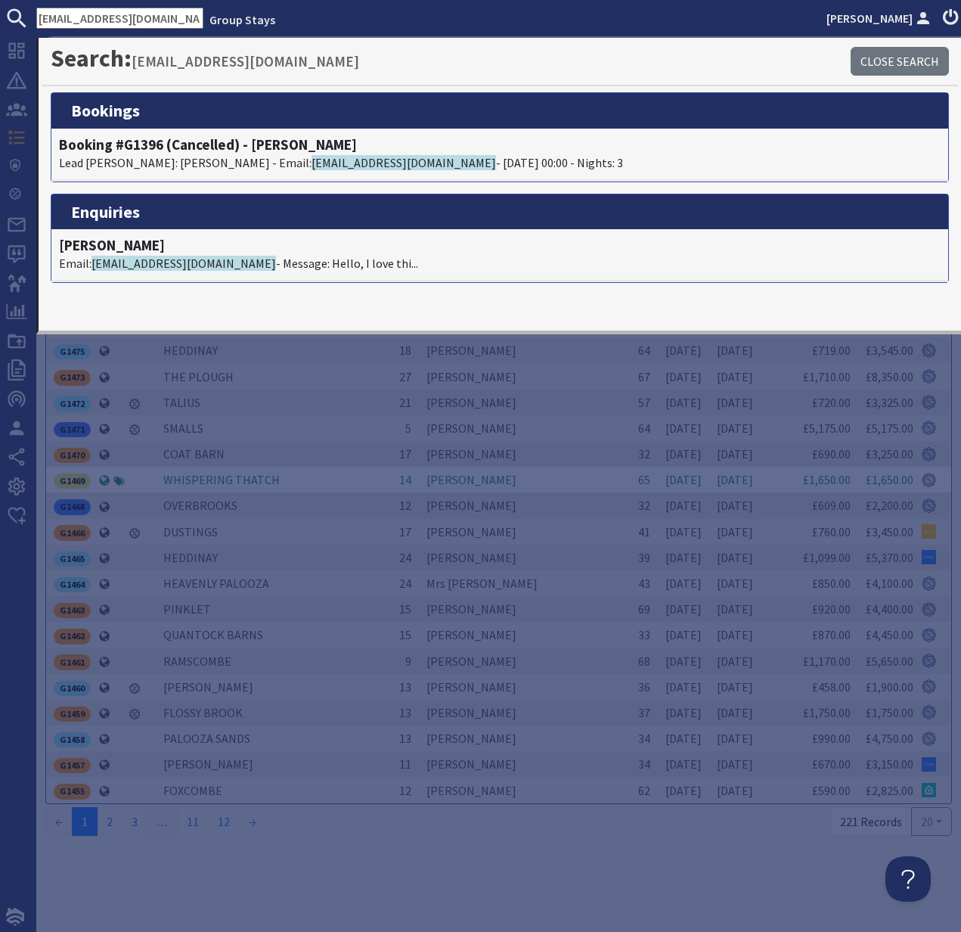
scroll to position [0, 0]
click at [708, 858] on div "Record could not be found Bookings - Recent Bookings Add Booking Recent Booking…" at bounding box center [498, 483] width 925 height 895
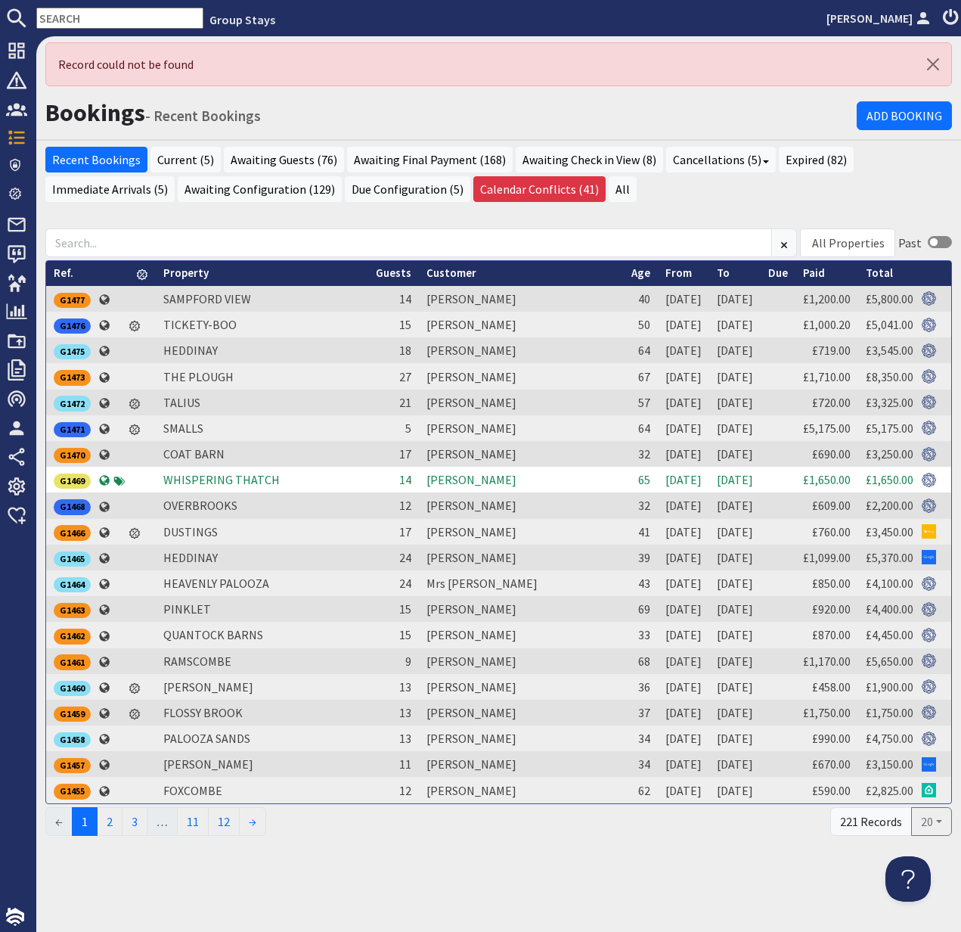
click at [76, 18] on input "text" at bounding box center [119, 18] width 167 height 21
paste input "[EMAIL_ADDRESS][DOMAIN_NAME]"
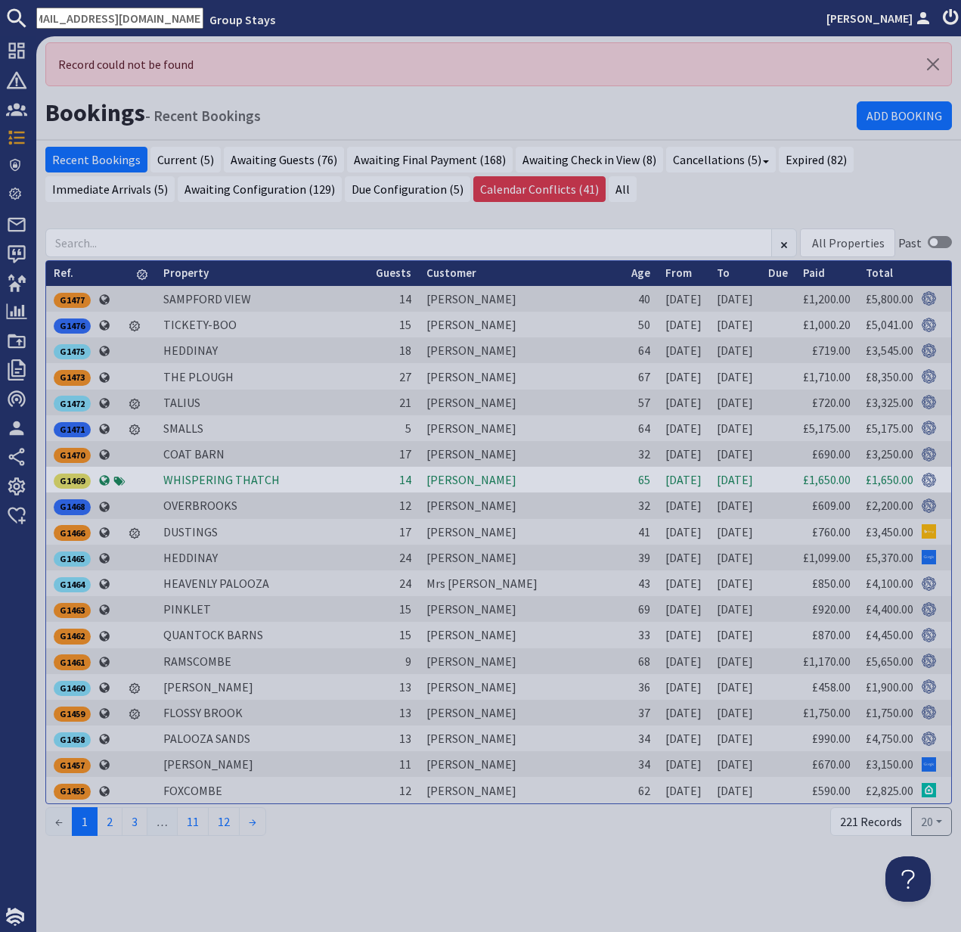
type input "[EMAIL_ADDRESS][DOMAIN_NAME]"
